Goal: Find specific page/section: Find specific page/section

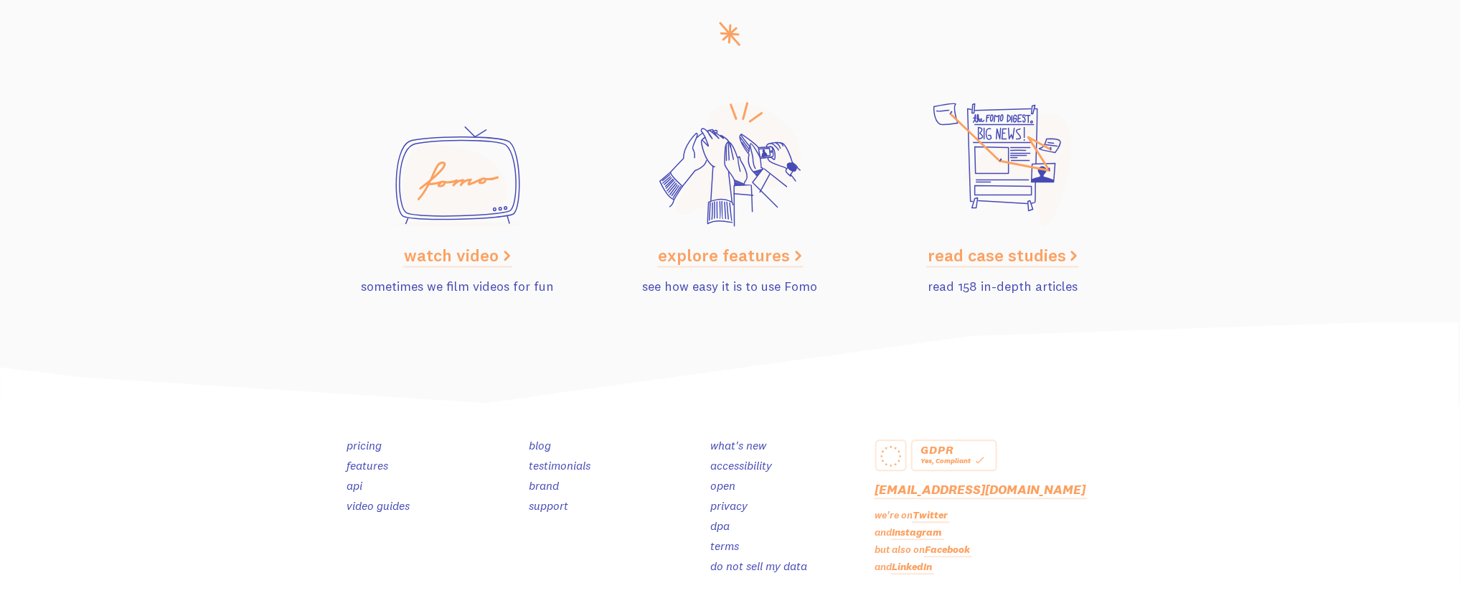
scroll to position [6608, 0]
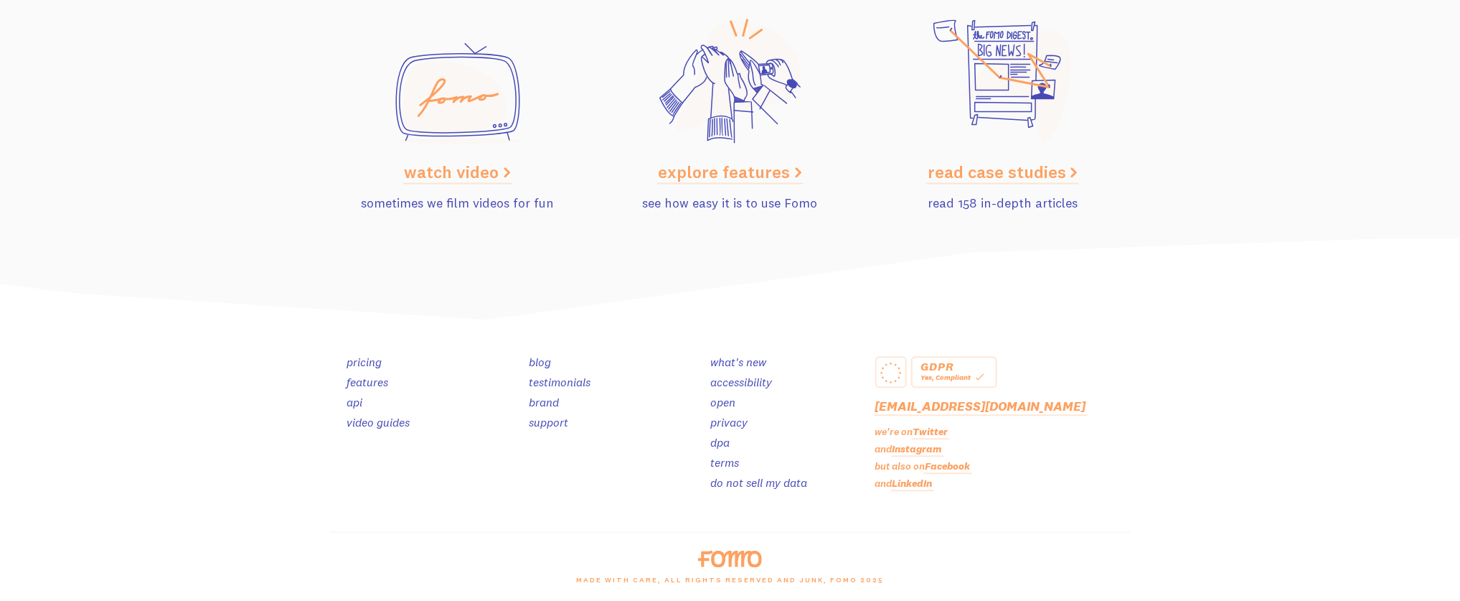
click at [556, 399] on link "brand" at bounding box center [544, 402] width 30 height 14
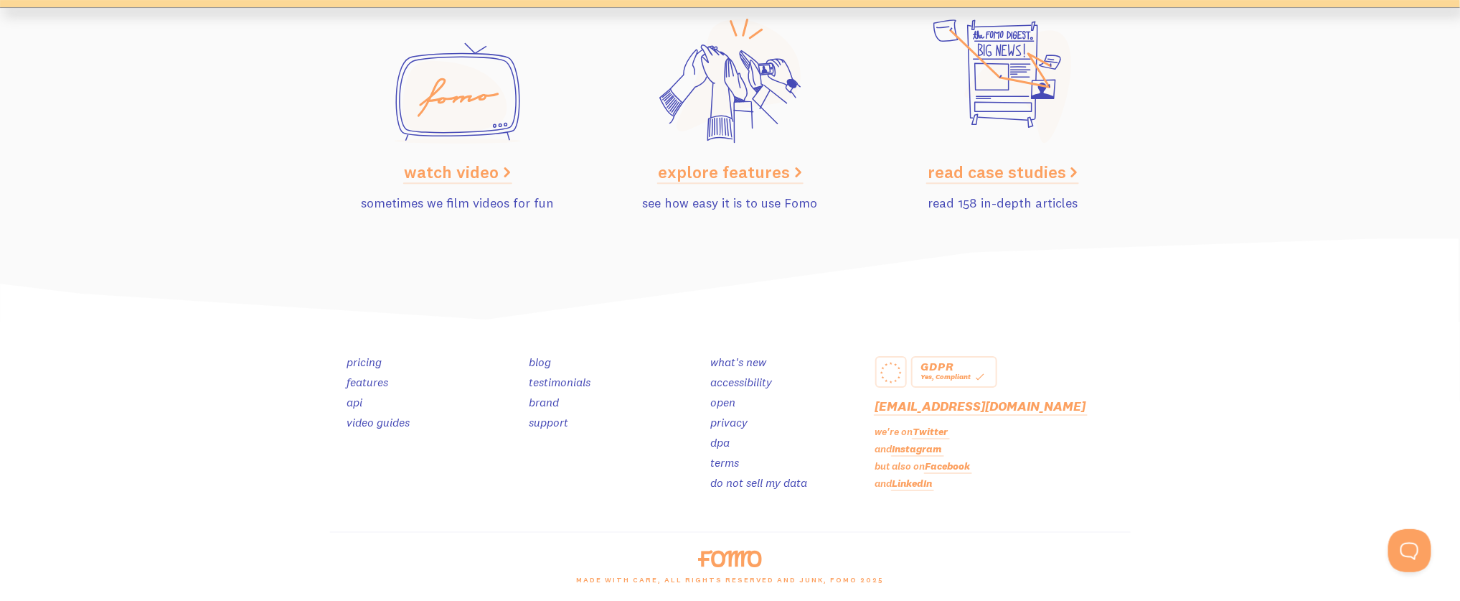
click at [555, 396] on link "brand" at bounding box center [544, 402] width 30 height 14
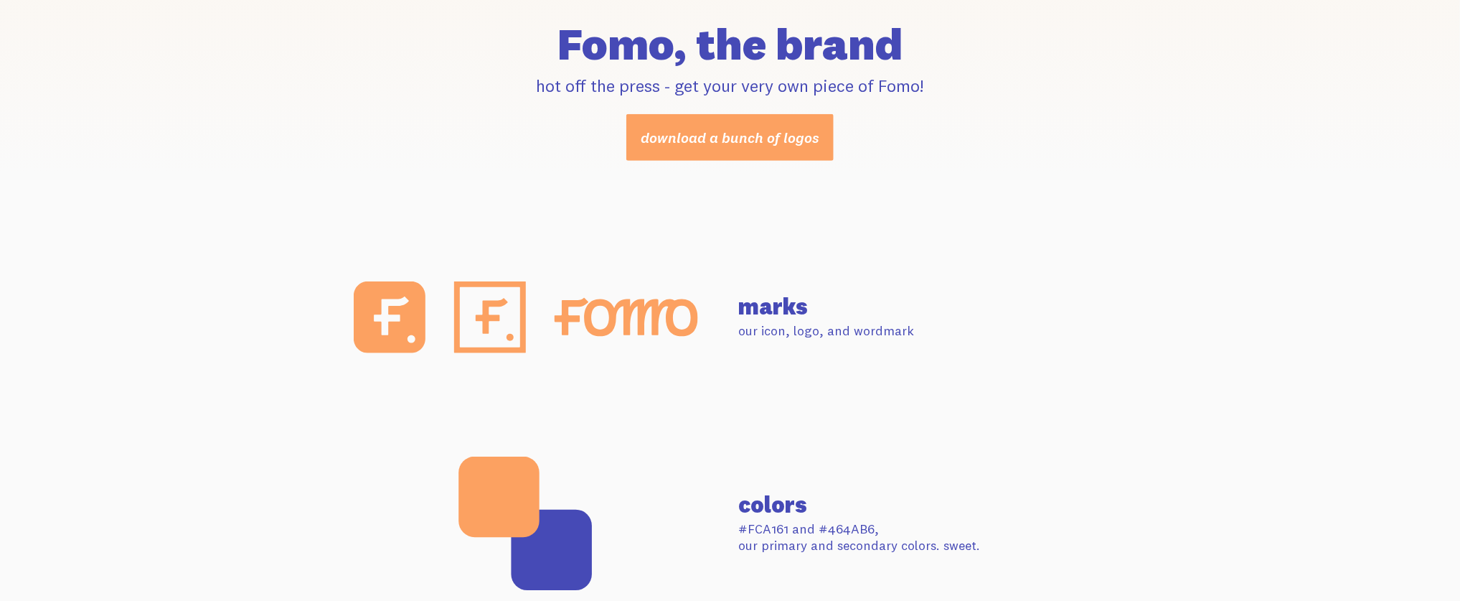
scroll to position [446, 0]
